Goal: Task Accomplishment & Management: Use online tool/utility

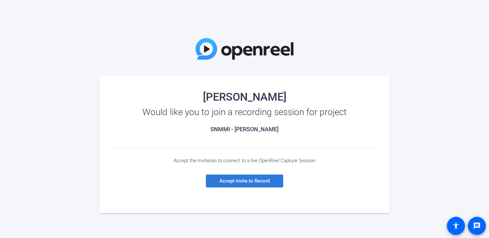
click at [253, 180] on span "Accept invite to Record" at bounding box center [245, 181] width 50 height 6
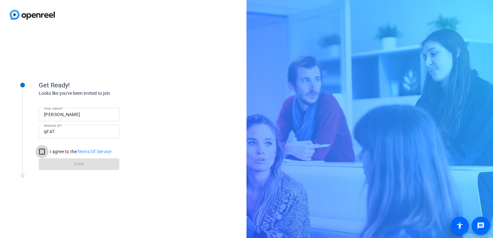
click at [43, 152] on input "I agree to the Terms Of Service" at bounding box center [41, 151] width 13 height 13
checkbox input "true"
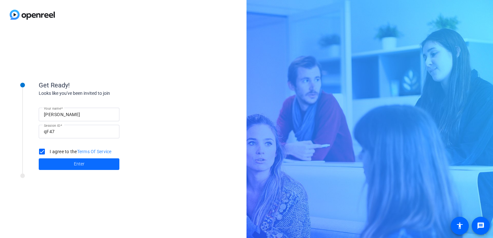
click at [63, 161] on span at bounding box center [79, 163] width 81 height 15
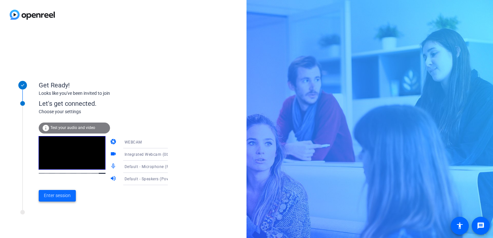
click at [64, 195] on span "Enter session" at bounding box center [57, 195] width 27 height 7
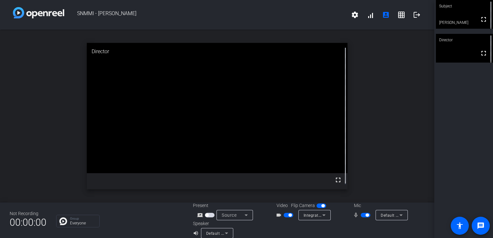
click at [376, 103] on div "open_in_new Director fullscreen" at bounding box center [217, 116] width 434 height 173
click at [439, 100] on div "Subject fullscreen Nadine Director fullscreen Collaborator fullscreen sebastien" at bounding box center [463, 119] width 59 height 238
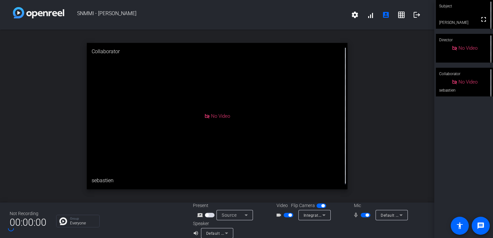
click at [392, 63] on div "open_in_new Collaborator No Video sebastien" at bounding box center [217, 116] width 434 height 173
click at [358, 138] on div "open_in_new Collaborator No Video sebastien" at bounding box center [217, 116] width 434 height 173
click at [383, 111] on div "open_in_new Collaborator No Video sebastien" at bounding box center [217, 116] width 434 height 173
click at [366, 84] on div "open_in_new Collaborator No Video sebastien" at bounding box center [217, 116] width 434 height 173
click at [387, 121] on div "open_in_new Collaborator No Video sebastien" at bounding box center [217, 116] width 434 height 173
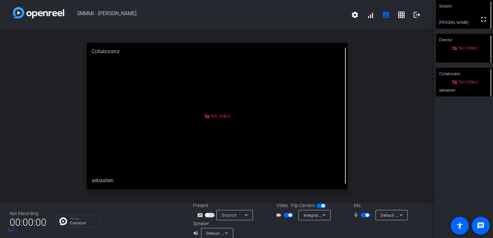
click at [30, 131] on div "open_in_new Collaborator No Video sebastien" at bounding box center [217, 116] width 434 height 173
click at [33, 154] on div "open_in_new Collaborator No Video sebastien" at bounding box center [217, 116] width 434 height 173
click at [33, 153] on div "open_in_new Collaborator No Video sebastien" at bounding box center [217, 116] width 434 height 173
click at [37, 137] on div "open_in_new Collaborator No Video sebastien" at bounding box center [217, 116] width 434 height 173
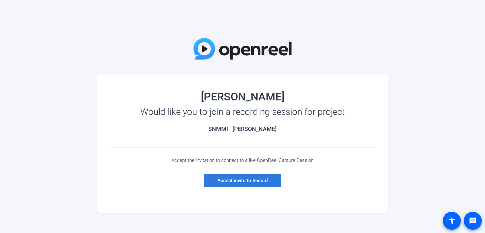
click at [260, 180] on span "Accept invite to Record" at bounding box center [242, 181] width 50 height 6
